Goal: Task Accomplishment & Management: Complete application form

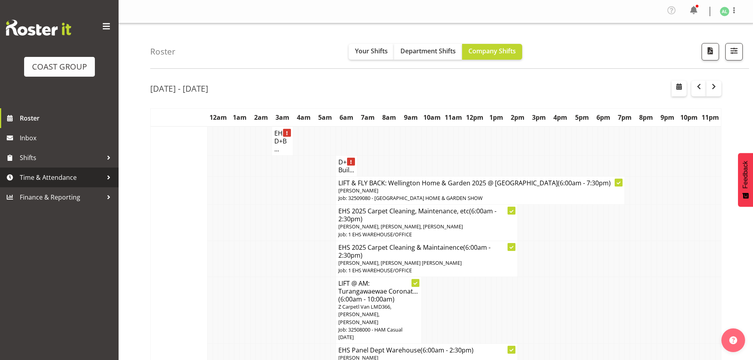
click at [36, 177] on span "Time & Attendance" at bounding box center [61, 178] width 83 height 12
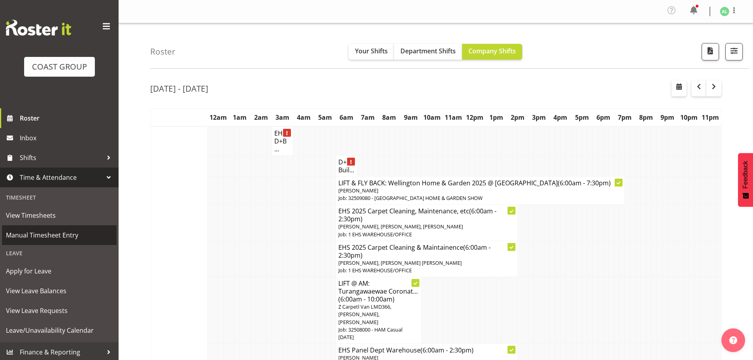
click at [43, 232] on span "Manual Timesheet Entry" at bounding box center [59, 235] width 107 height 12
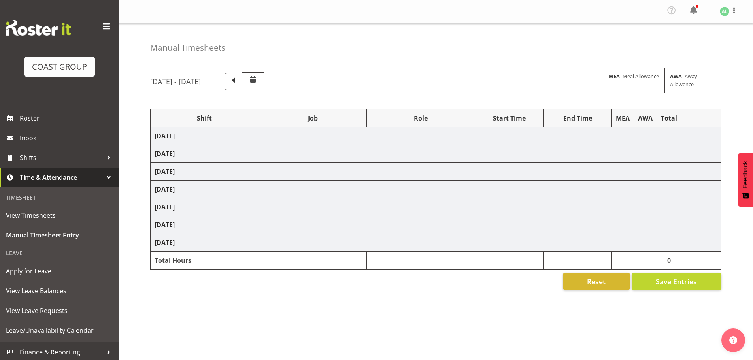
select select "10496"
select select "10268"
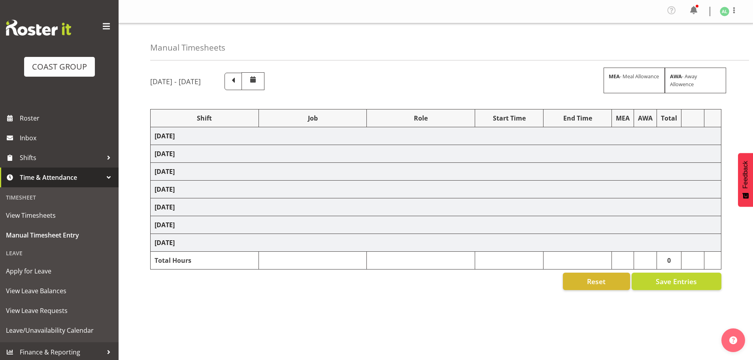
select select "10496"
select select "9932"
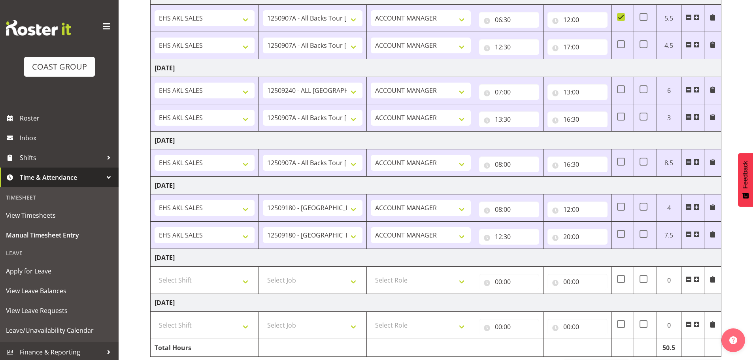
scroll to position [242, 0]
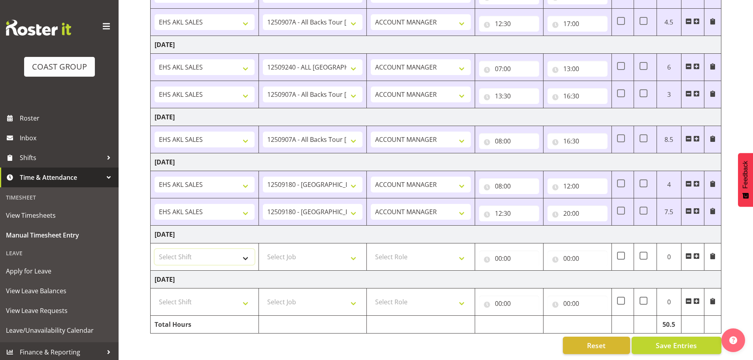
click at [184, 253] on select "Select Shift EHS AKL SALES" at bounding box center [205, 257] width 100 height 16
select select "1327"
click at [155, 249] on select "Select Shift EHS AKL SALES" at bounding box center [205, 257] width 100 height 16
click at [288, 249] on select "Select Job 1 Carlton Events 1 [PERSON_NAME][GEOGRAPHIC_DATA] 1 [PERSON_NAME][GE…" at bounding box center [313, 257] width 100 height 16
select select "69"
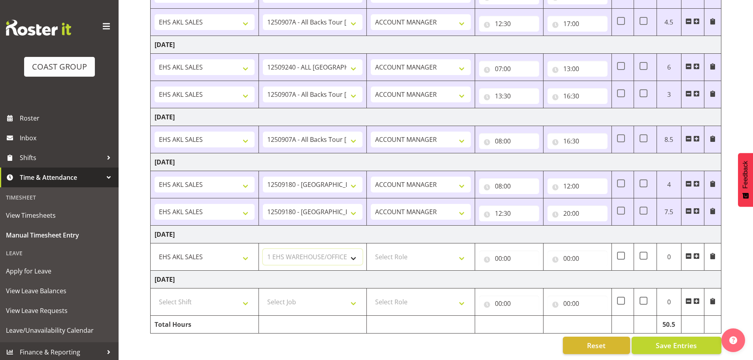
click at [263, 249] on select "Select Job 1 Carlton Events 1 [PERSON_NAME][GEOGRAPHIC_DATA] 1 [PERSON_NAME][GE…" at bounding box center [313, 257] width 100 height 16
click at [411, 252] on select "Select Role ACCOUNT MANAGER Account Manager" at bounding box center [421, 257] width 100 height 16
select select "197"
click at [371, 249] on select "Select Role ACCOUNT MANAGER Account Manager" at bounding box center [421, 257] width 100 height 16
click at [511, 251] on input "00:00" at bounding box center [509, 259] width 60 height 16
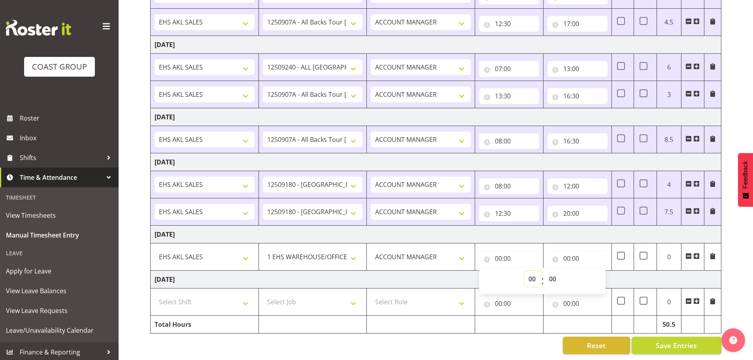
click at [534, 271] on select "00 01 02 03 04 05 06 07 08 09 10 11 12 13 14 15 16 17 18 19 20 21 22 23" at bounding box center [533, 279] width 18 height 16
select select "6"
click at [524, 271] on select "00 01 02 03 04 05 06 07 08 09 10 11 12 13 14 15 16 17 18 19 20 21 22 23" at bounding box center [533, 279] width 18 height 16
type input "06:00"
click at [580, 255] on input "00:00" at bounding box center [577, 259] width 60 height 16
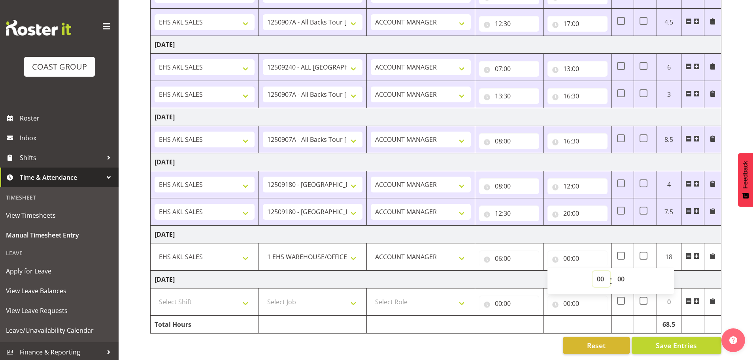
click at [596, 273] on select "00 01 02 03 04 05 06 07 08 09 10 11 12 13 14 15 16 17 18 19 20 21 22 23" at bounding box center [602, 279] width 18 height 16
select select "13"
click at [593, 271] on select "00 01 02 03 04 05 06 07 08 09 10 11 12 13 14 15 16 17 18 19 20 21 22 23" at bounding box center [602, 279] width 18 height 16
type input "13:00"
click at [500, 278] on td "[DATE]" at bounding box center [436, 280] width 571 height 18
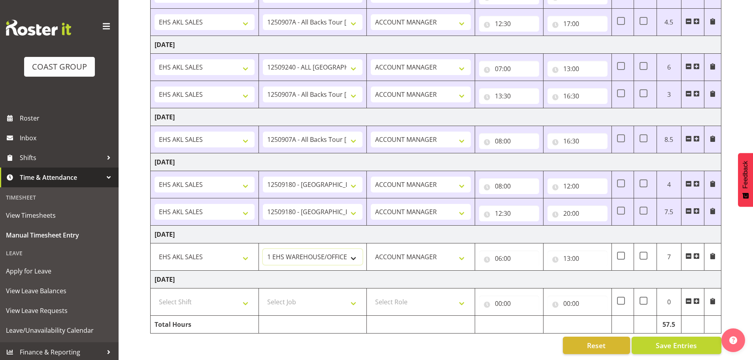
click at [293, 252] on select "1 Carlton Events 1 [PERSON_NAME] 1 [PERSON_NAME][GEOGRAPHIC_DATA] 1 EHS WAREHOU…" at bounding box center [313, 257] width 100 height 16
select select "9932"
click at [263, 249] on select "1 Carlton Events 1 [PERSON_NAME] 1 [PERSON_NAME][GEOGRAPHIC_DATA] 1 EHS WAREHOU…" at bounding box center [313, 257] width 100 height 16
click at [527, 274] on td "[DATE]" at bounding box center [436, 280] width 571 height 18
click at [661, 340] on span "Save Entries" at bounding box center [676, 345] width 41 height 10
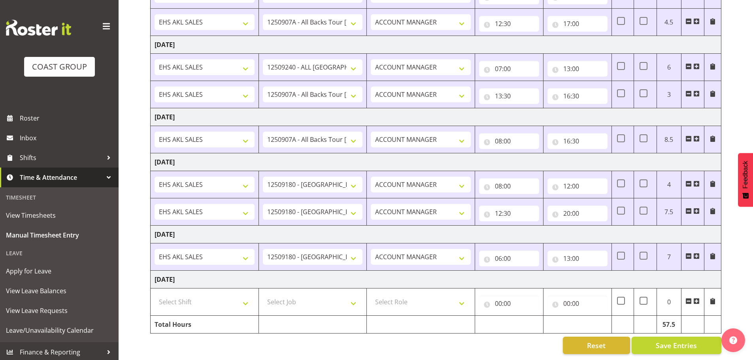
click at [696, 253] on span at bounding box center [696, 256] width 6 height 6
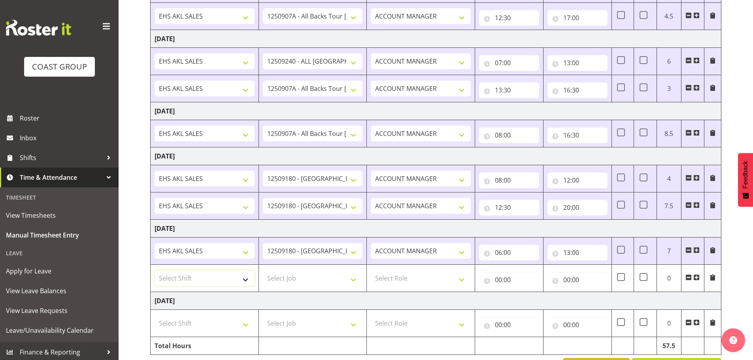
click at [177, 281] on select "Select Shift EHS AKL SALES" at bounding box center [205, 278] width 100 height 16
select select "1327"
click at [155, 270] on select "Select Shift EHS AKL SALES" at bounding box center [205, 278] width 100 height 16
click at [281, 276] on select "Select Job 1 Carlton Events 1 [PERSON_NAME][GEOGRAPHIC_DATA] 1 [PERSON_NAME][GE…" at bounding box center [313, 278] width 100 height 16
select select "9932"
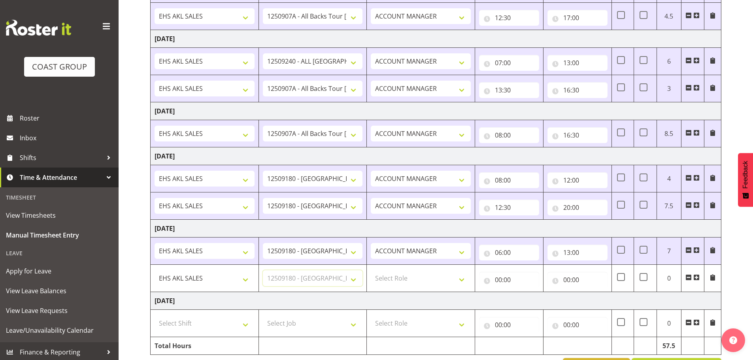
click at [263, 270] on select "Select Job 1 Carlton Events 1 [PERSON_NAME][GEOGRAPHIC_DATA] 1 [PERSON_NAME][GE…" at bounding box center [313, 278] width 100 height 16
click at [415, 279] on select "Select Role ACCOUNT MANAGER Account Manager" at bounding box center [421, 278] width 100 height 16
select select "197"
click at [371, 270] on select "Select Role ACCOUNT MANAGER Account Manager" at bounding box center [421, 278] width 100 height 16
click at [498, 281] on input "00:00" at bounding box center [509, 280] width 60 height 16
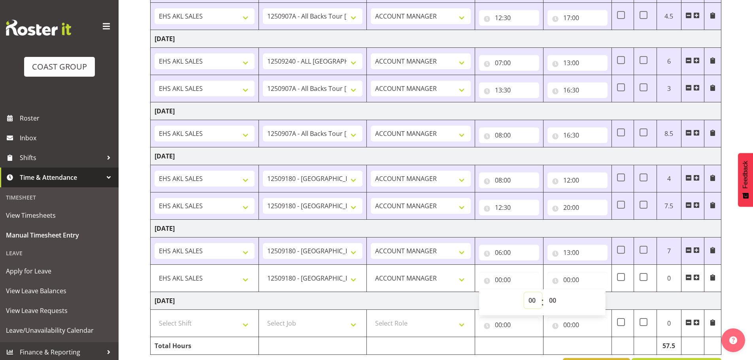
click at [536, 302] on select "00 01 02 03 04 05 06 07 08 09 10 11 12 13 14 15 16 17 18 19 20 21 22 23" at bounding box center [533, 301] width 18 height 16
select select "13"
click at [524, 293] on select "00 01 02 03 04 05 06 07 08 09 10 11 12 13 14 15 16 17 18 19 20 21 22 23" at bounding box center [533, 301] width 18 height 16
type input "13:00"
click at [551, 301] on select "00 01 02 03 04 05 06 07 08 09 10 11 12 13 14 15 16 17 18 19 20 21 22 23 24 25 2…" at bounding box center [554, 301] width 18 height 16
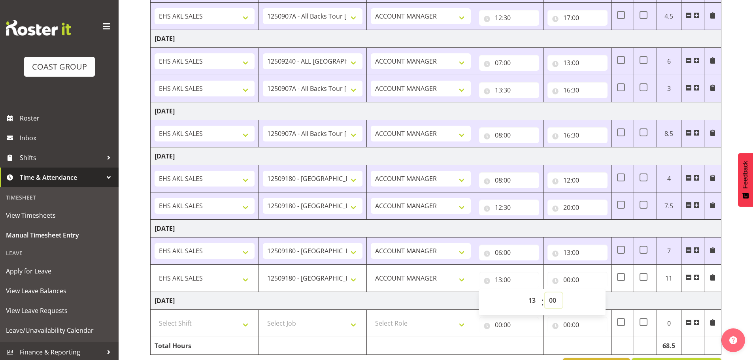
select select "30"
click at [545, 293] on select "00 01 02 03 04 05 06 07 08 09 10 11 12 13 14 15 16 17 18 19 20 21 22 23 24 25 2…" at bounding box center [554, 301] width 18 height 16
type input "13:30"
click at [568, 277] on input "00:00" at bounding box center [577, 280] width 60 height 16
click at [598, 297] on select "00 01 02 03 04 05 06 07 08 09 10 11 12 13 14 15 16 17 18 19 20 21 22 23" at bounding box center [602, 301] width 18 height 16
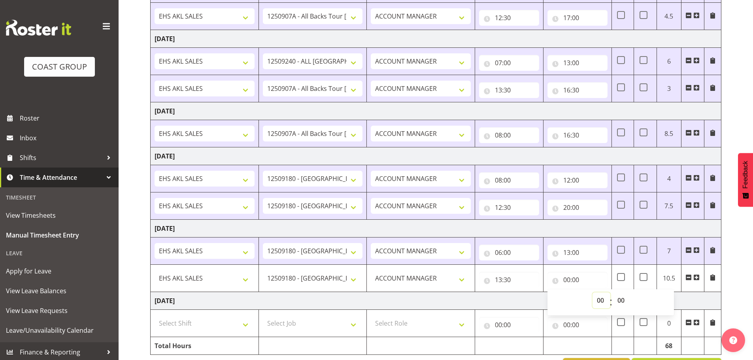
select select "19"
click at [593, 293] on select "00 01 02 03 04 05 06 07 08 09 10 11 12 13 14 15 16 17 18 19 20 21 22 23" at bounding box center [602, 301] width 18 height 16
type input "19:00"
click at [489, 303] on td "[DATE]" at bounding box center [436, 301] width 571 height 18
click at [621, 278] on span at bounding box center [621, 277] width 8 height 8
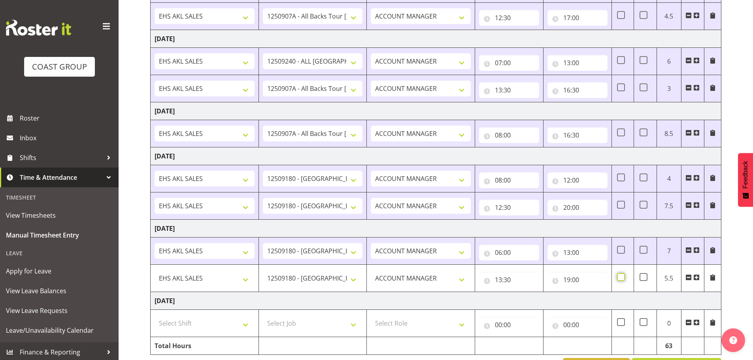
click at [621, 278] on input "checkbox" at bounding box center [619, 277] width 5 height 5
checkbox input "true"
click at [498, 297] on td "[DATE]" at bounding box center [436, 301] width 571 height 18
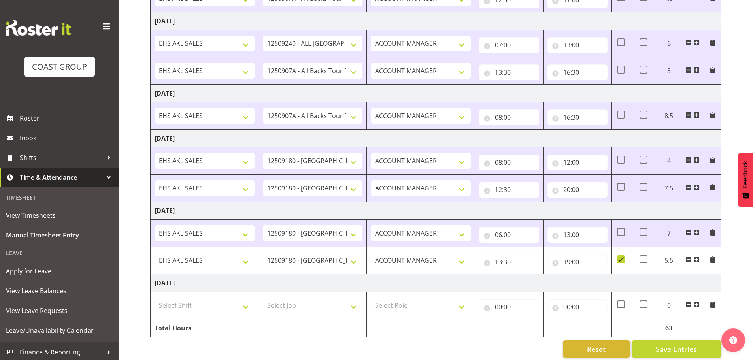
scroll to position [269, 0]
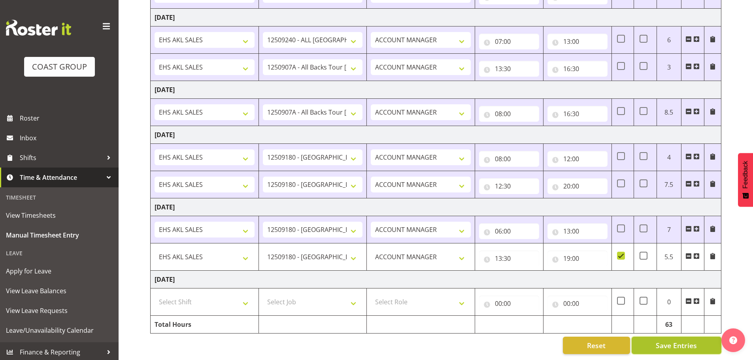
click at [662, 341] on span "Save Entries" at bounding box center [676, 345] width 41 height 10
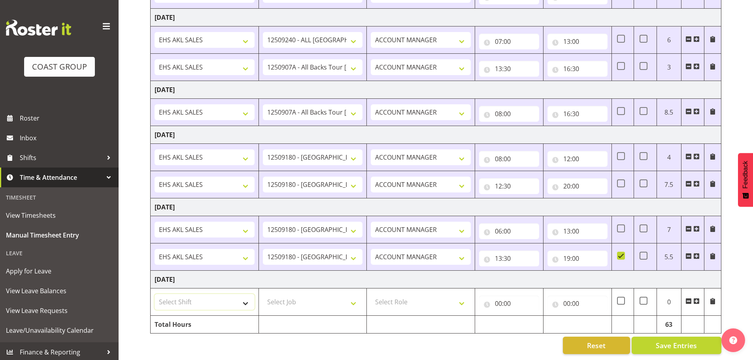
click at [185, 295] on select "Select Shift EHS AKL SALES" at bounding box center [205, 302] width 100 height 16
select select "1327"
click at [155, 294] on select "Select Shift EHS AKL SALES" at bounding box center [205, 302] width 100 height 16
click at [297, 300] on select "Select Job 1 Carlton Events 1 [PERSON_NAME][GEOGRAPHIC_DATA] 1 [PERSON_NAME][GE…" at bounding box center [313, 302] width 100 height 16
select select "9932"
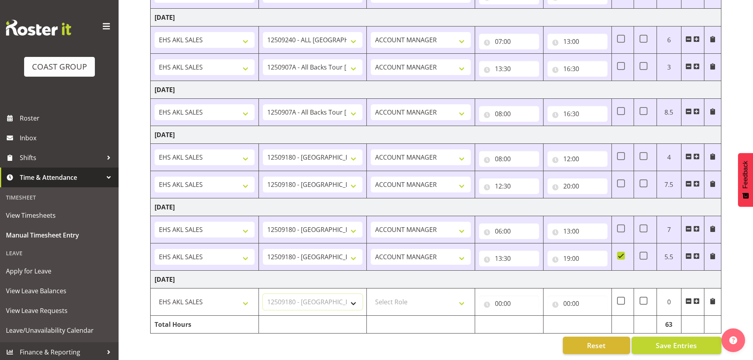
click at [263, 294] on select "Select Job 1 Carlton Events 1 [PERSON_NAME][GEOGRAPHIC_DATA] 1 [PERSON_NAME][GE…" at bounding box center [313, 302] width 100 height 16
click at [393, 298] on select "Select Role ACCOUNT MANAGER Account Manager" at bounding box center [421, 302] width 100 height 16
select select "197"
click at [371, 294] on select "Select Role ACCOUNT MANAGER Account Manager" at bounding box center [421, 302] width 100 height 16
click at [510, 299] on input "00:00" at bounding box center [509, 304] width 60 height 16
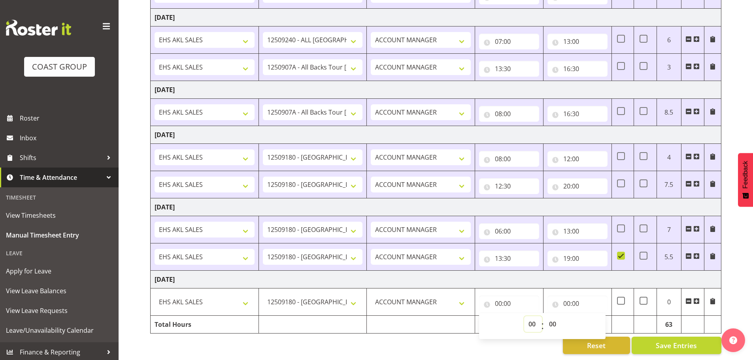
click at [533, 317] on select "00 01 02 03 04 05 06 07 08 09 10 11 12 13 14 15 16 17 18 19 20 21 22 23" at bounding box center [533, 324] width 18 height 16
select select "7"
click at [524, 316] on select "00 01 02 03 04 05 06 07 08 09 10 11 12 13 14 15 16 17 18 19 20 21 22 23" at bounding box center [533, 324] width 18 height 16
type input "07:00"
click at [566, 296] on input "00:00" at bounding box center [577, 304] width 60 height 16
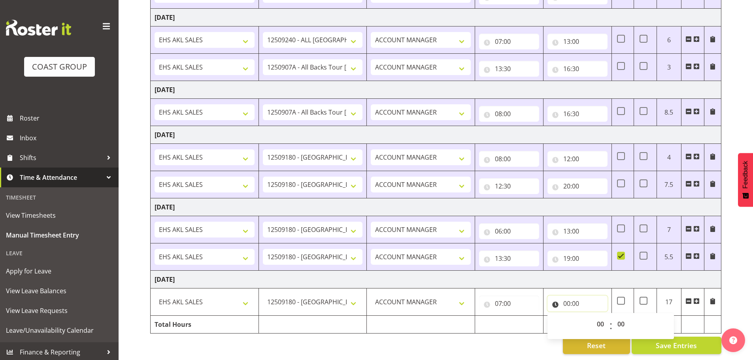
click at [571, 300] on input "00:00" at bounding box center [577, 304] width 60 height 16
click at [570, 298] on input "00:00" at bounding box center [577, 304] width 60 height 16
click at [596, 316] on select "00 01 02 03 04 05 06 07 08 09 10 11 12 13 14 15 16 17 18 19 20 21 22 23" at bounding box center [602, 324] width 18 height 16
select select "13"
click at [593, 316] on select "00 01 02 03 04 05 06 07 08 09 10 11 12 13 14 15 16 17 18 19 20 21 22 23" at bounding box center [602, 324] width 18 height 16
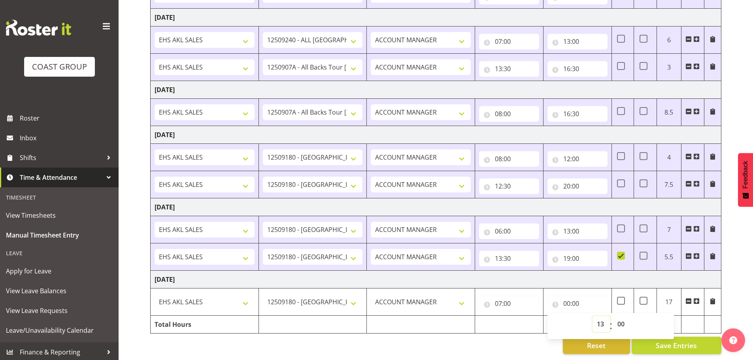
type input "13:00"
click at [697, 298] on span at bounding box center [696, 301] width 6 height 6
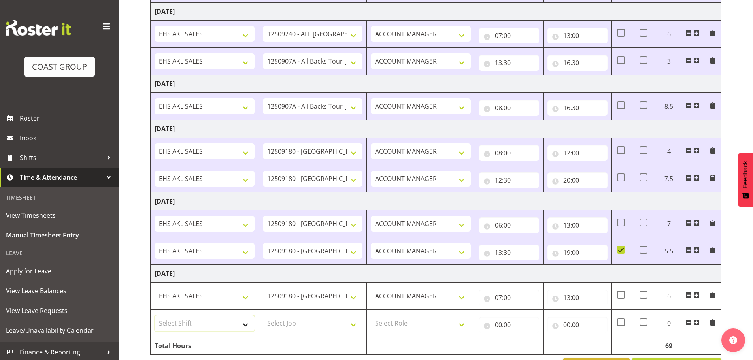
click at [187, 325] on select "Select Shift EHS AKL SALES" at bounding box center [205, 323] width 100 height 16
select select "1327"
click at [155, 315] on select "Select Shift EHS AKL SALES" at bounding box center [205, 323] width 100 height 16
click at [288, 327] on select "Select Job 1 Carlton Events 1 [PERSON_NAME][GEOGRAPHIC_DATA] 1 [PERSON_NAME][GE…" at bounding box center [313, 323] width 100 height 16
select select "9932"
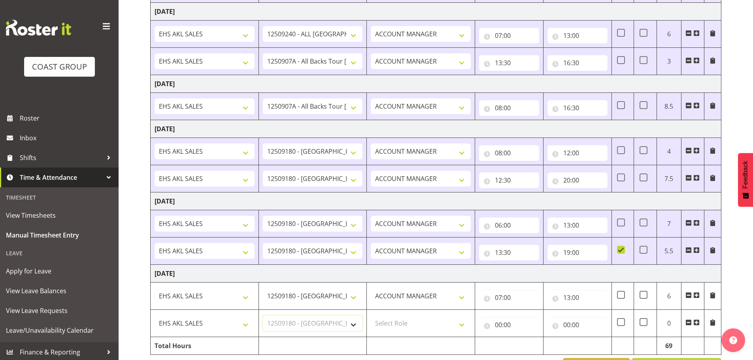
click at [263, 315] on select "Select Job 1 Carlton Events 1 [PERSON_NAME][GEOGRAPHIC_DATA] 1 [PERSON_NAME][GE…" at bounding box center [313, 323] width 100 height 16
click at [391, 327] on select "Select Role ACCOUNT MANAGER Account Manager" at bounding box center [421, 323] width 100 height 16
select select "197"
click at [371, 315] on select "Select Role ACCOUNT MANAGER Account Manager" at bounding box center [421, 323] width 100 height 16
click at [506, 325] on input "00:00" at bounding box center [509, 325] width 60 height 16
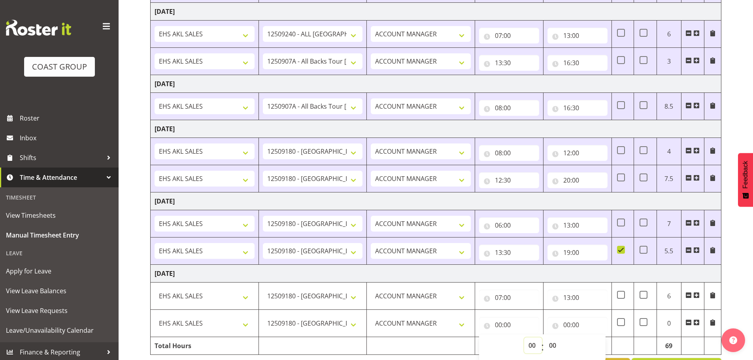
click at [532, 348] on select "00 01 02 03 04 05 06 07 08 09 10 11 12 13 14 15 16 17 18 19 20 21 22 23" at bounding box center [533, 346] width 18 height 16
select select "13"
click at [524, 338] on select "00 01 02 03 04 05 06 07 08 09 10 11 12 13 14 15 16 17 18 19 20 21 22 23" at bounding box center [533, 346] width 18 height 16
type input "13:00"
click at [553, 345] on select "00 01 02 03 04 05 06 07 08 09 10 11 12 13 14 15 16 17 18 19 20 21 22 23 24 25 2…" at bounding box center [554, 346] width 18 height 16
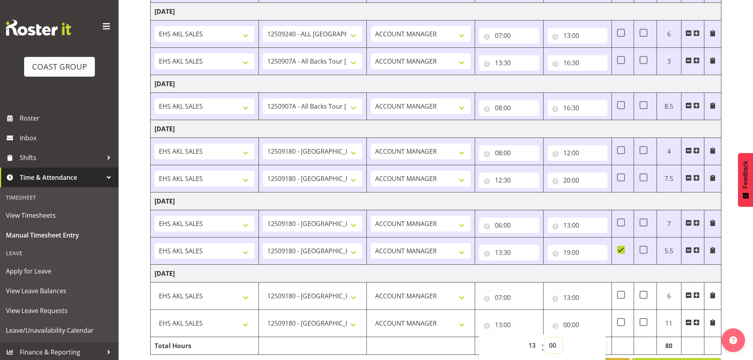
select select "30"
click at [545, 338] on select "00 01 02 03 04 05 06 07 08 09 10 11 12 13 14 15 16 17 18 19 20 21 22 23 24 25 2…" at bounding box center [554, 346] width 18 height 16
type input "13:30"
click at [568, 326] on input "00:00" at bounding box center [577, 325] width 60 height 16
click at [598, 342] on select "00 01 02 03 04 05 06 07 08 09 10 11 12 13 14 15 16 17 18 19 20 21 22 23" at bounding box center [602, 346] width 18 height 16
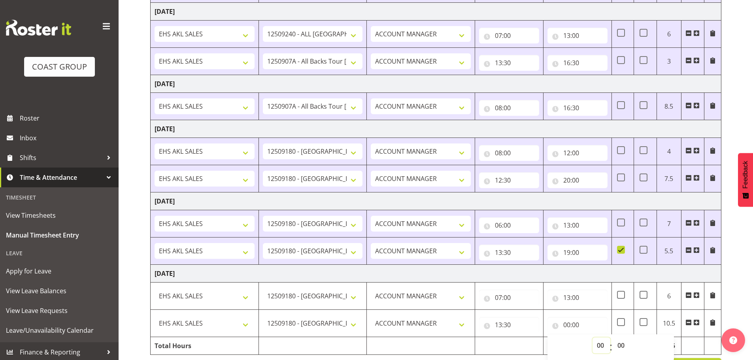
select select "19"
click at [593, 338] on select "00 01 02 03 04 05 06 07 08 09 10 11 12 13 14 15 16 17 18 19 20 21 22 23" at bounding box center [602, 346] width 18 height 16
type input "19:00"
click at [505, 344] on td at bounding box center [509, 346] width 68 height 18
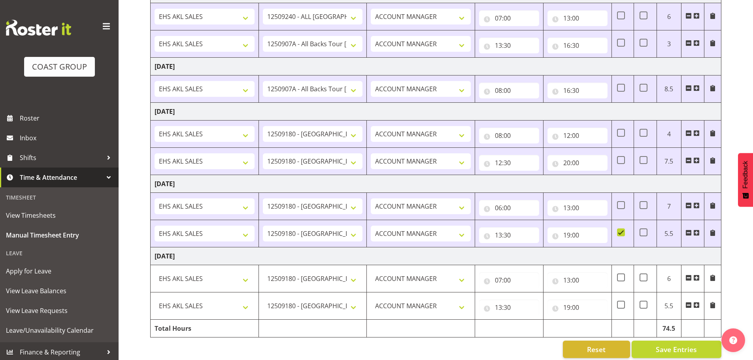
scroll to position [296, 0]
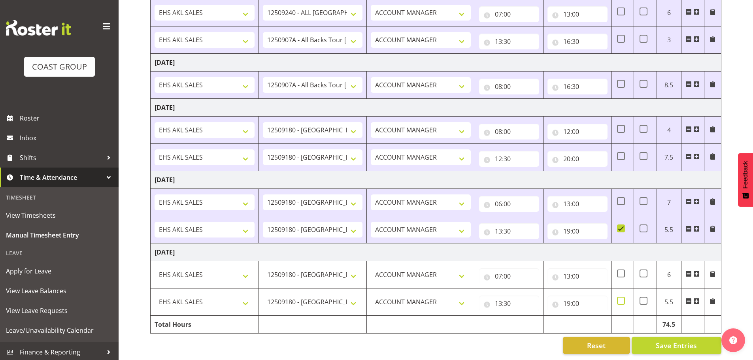
click at [621, 297] on span at bounding box center [621, 301] width 8 height 8
click at [621, 298] on input "checkbox" at bounding box center [619, 300] width 5 height 5
checkbox input "true"
click at [659, 340] on span "Save Entries" at bounding box center [676, 345] width 41 height 10
